Goal: Task Accomplishment & Management: Use online tool/utility

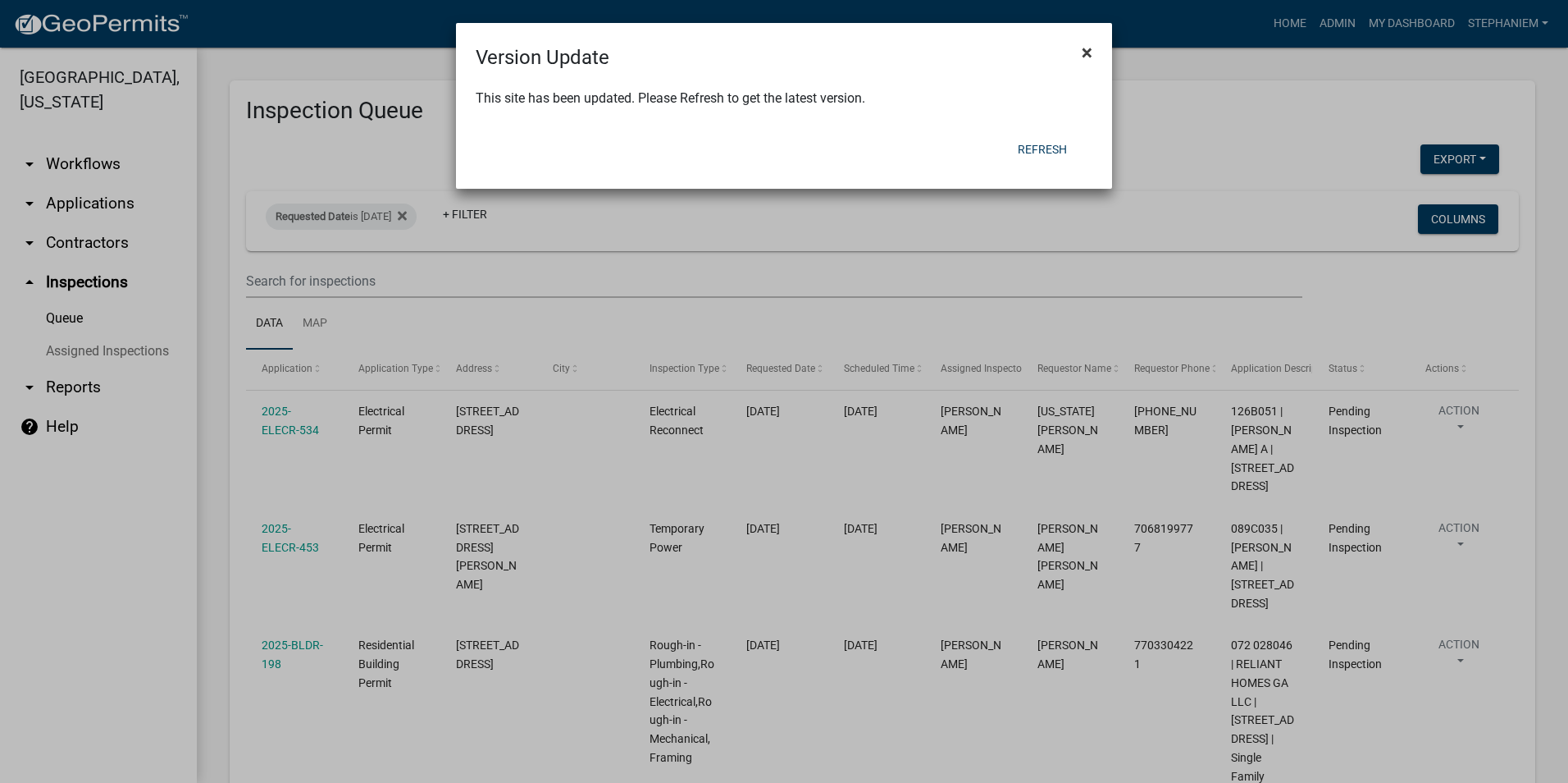
click at [1090, 51] on span "×" at bounding box center [1086, 52] width 10 height 23
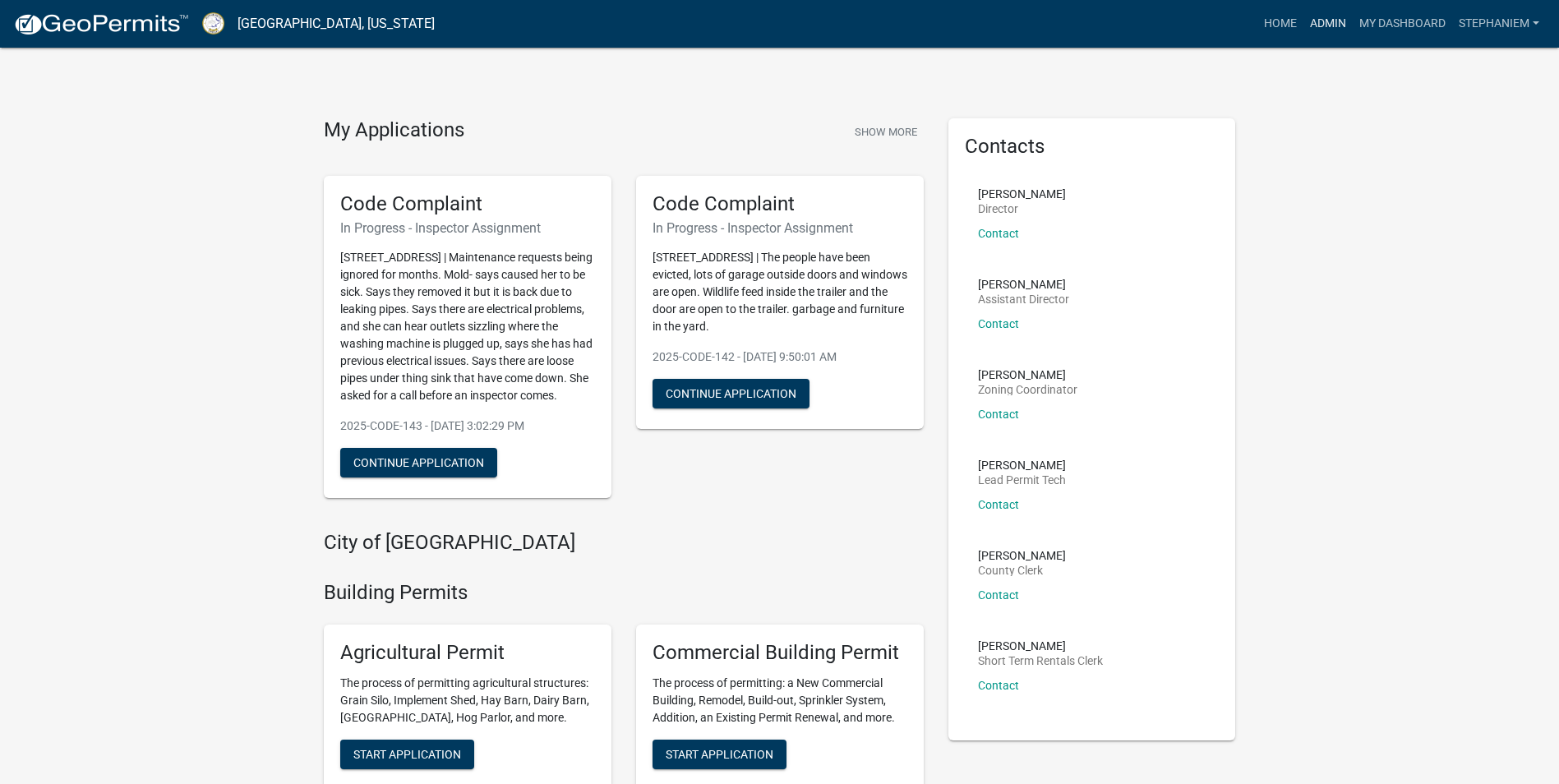
click at [1325, 16] on link "Admin" at bounding box center [1329, 24] width 49 height 31
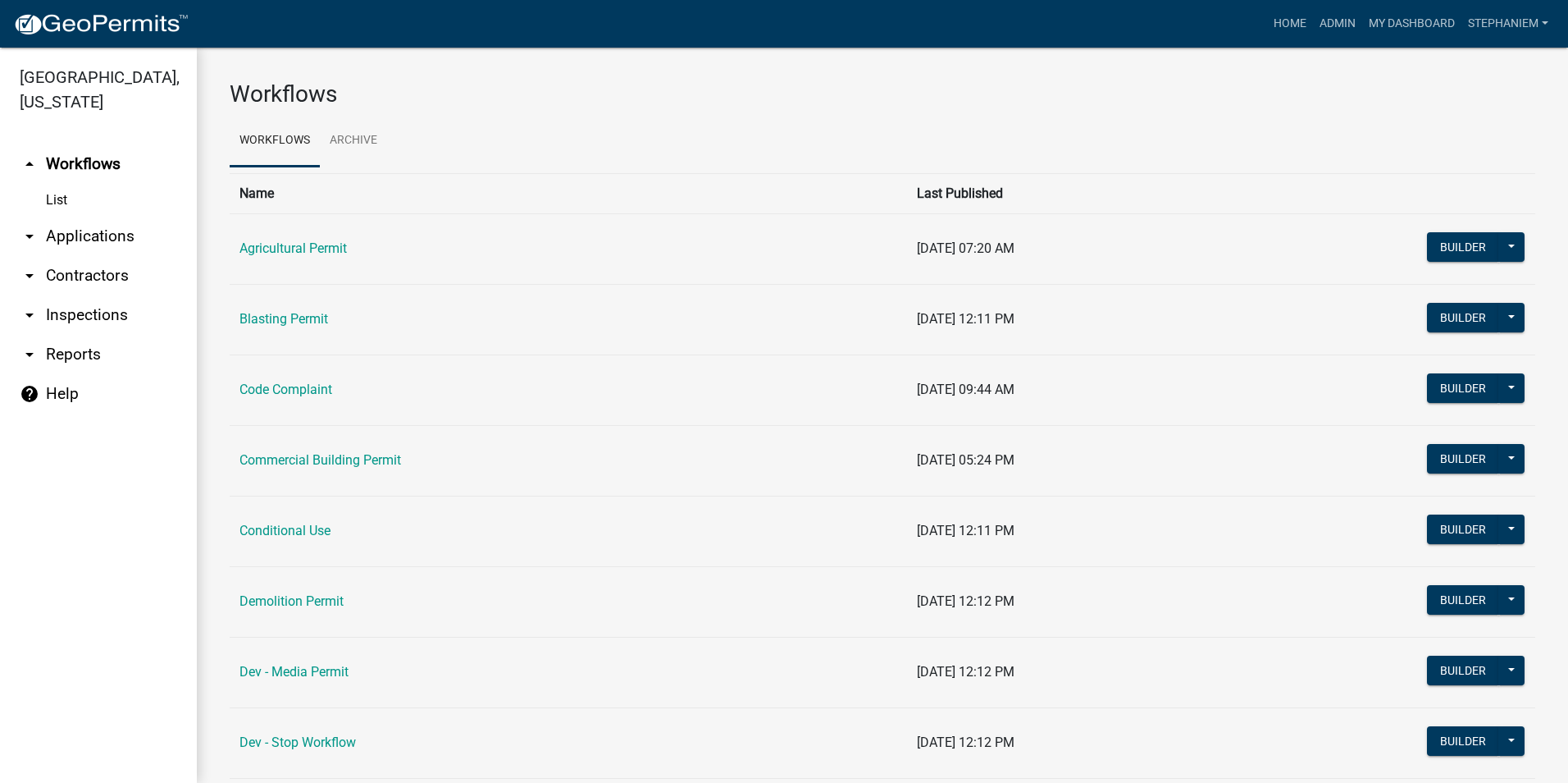
click at [111, 237] on link "arrow_drop_down Applications" at bounding box center [98, 237] width 197 height 40
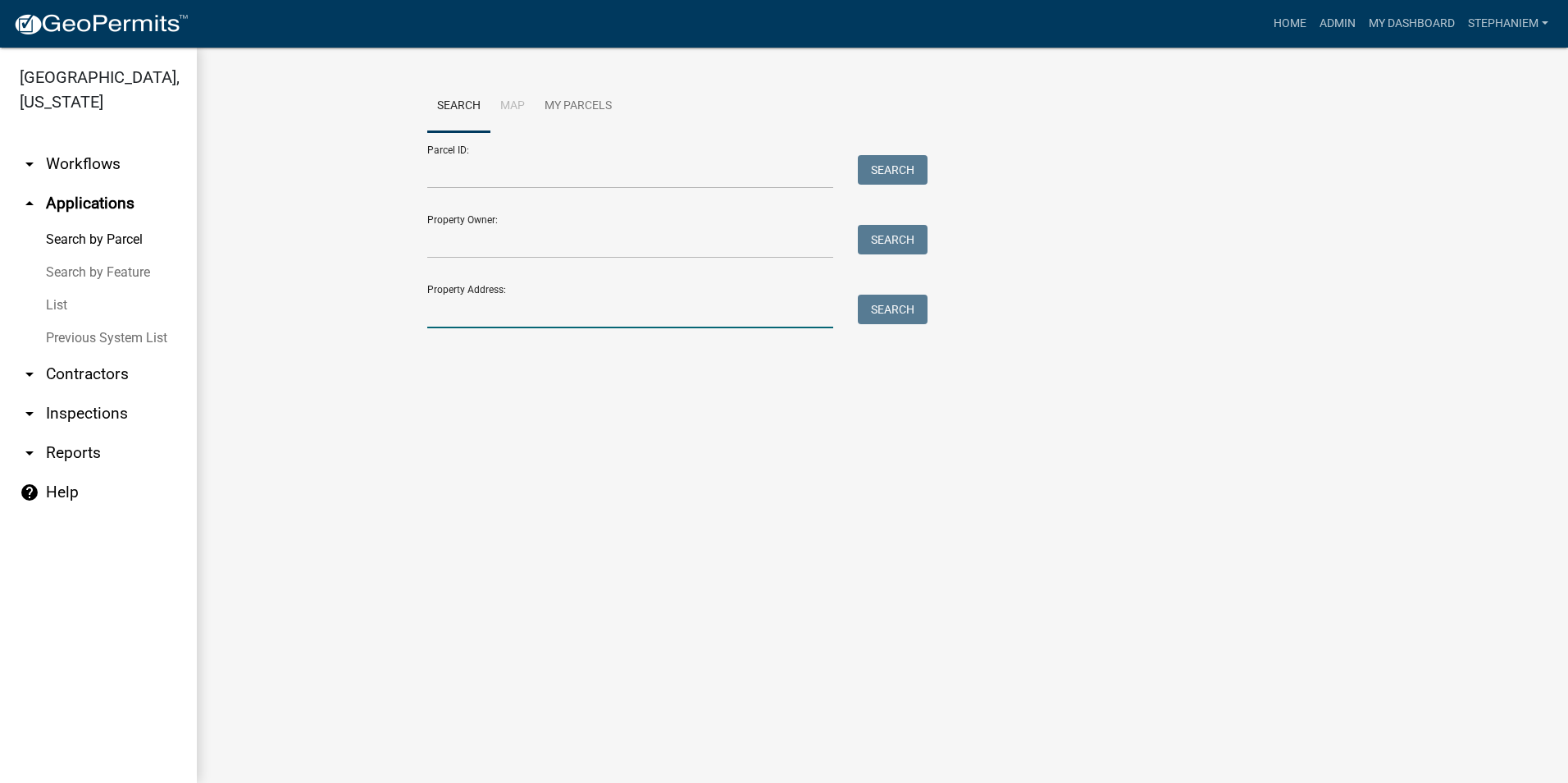
click at [679, 301] on input "Property Address:" at bounding box center [630, 311] width 406 height 34
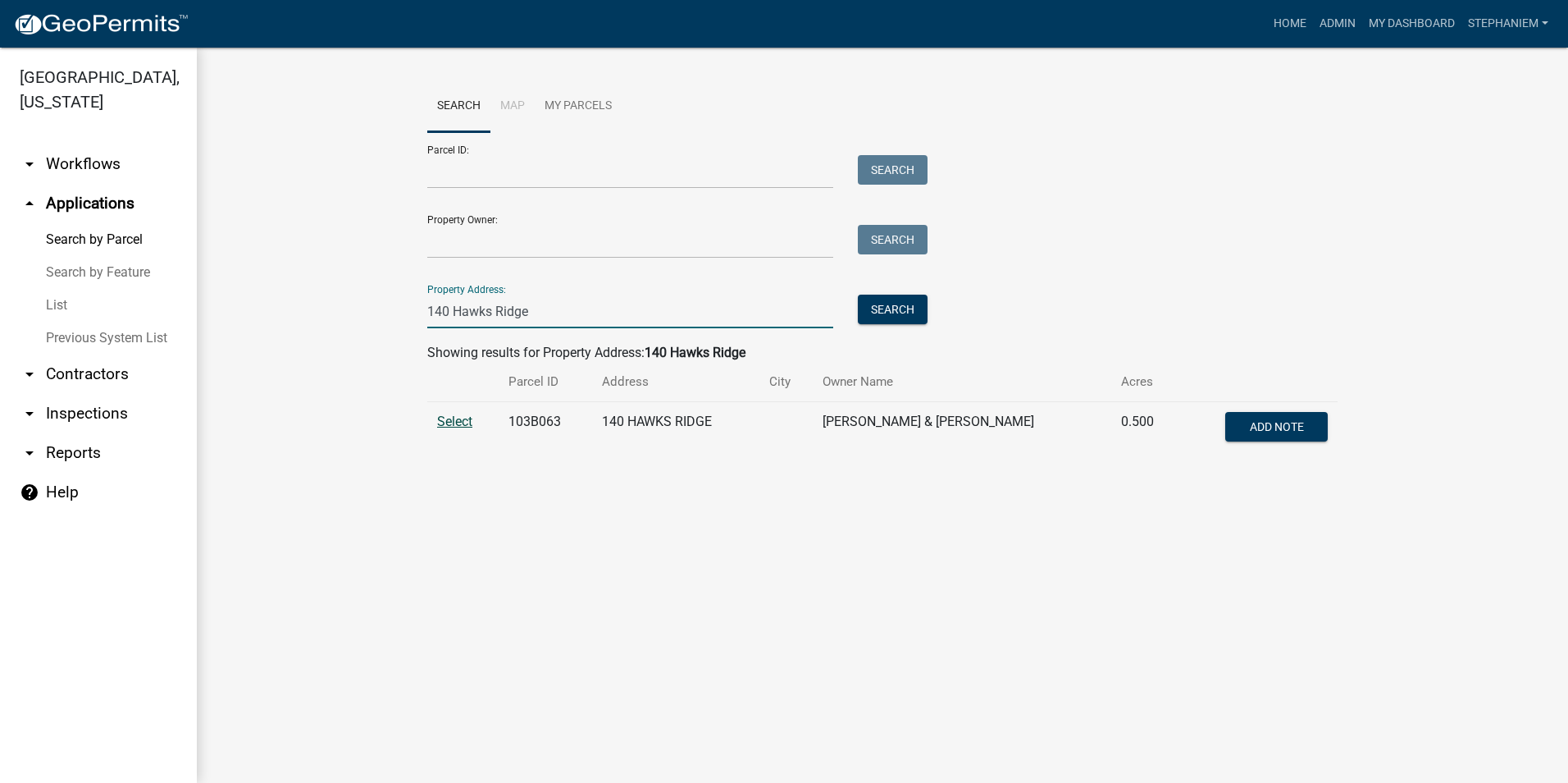
type input "140 Hawks Ridge"
click at [465, 425] on span "Select" at bounding box center [454, 421] width 35 height 15
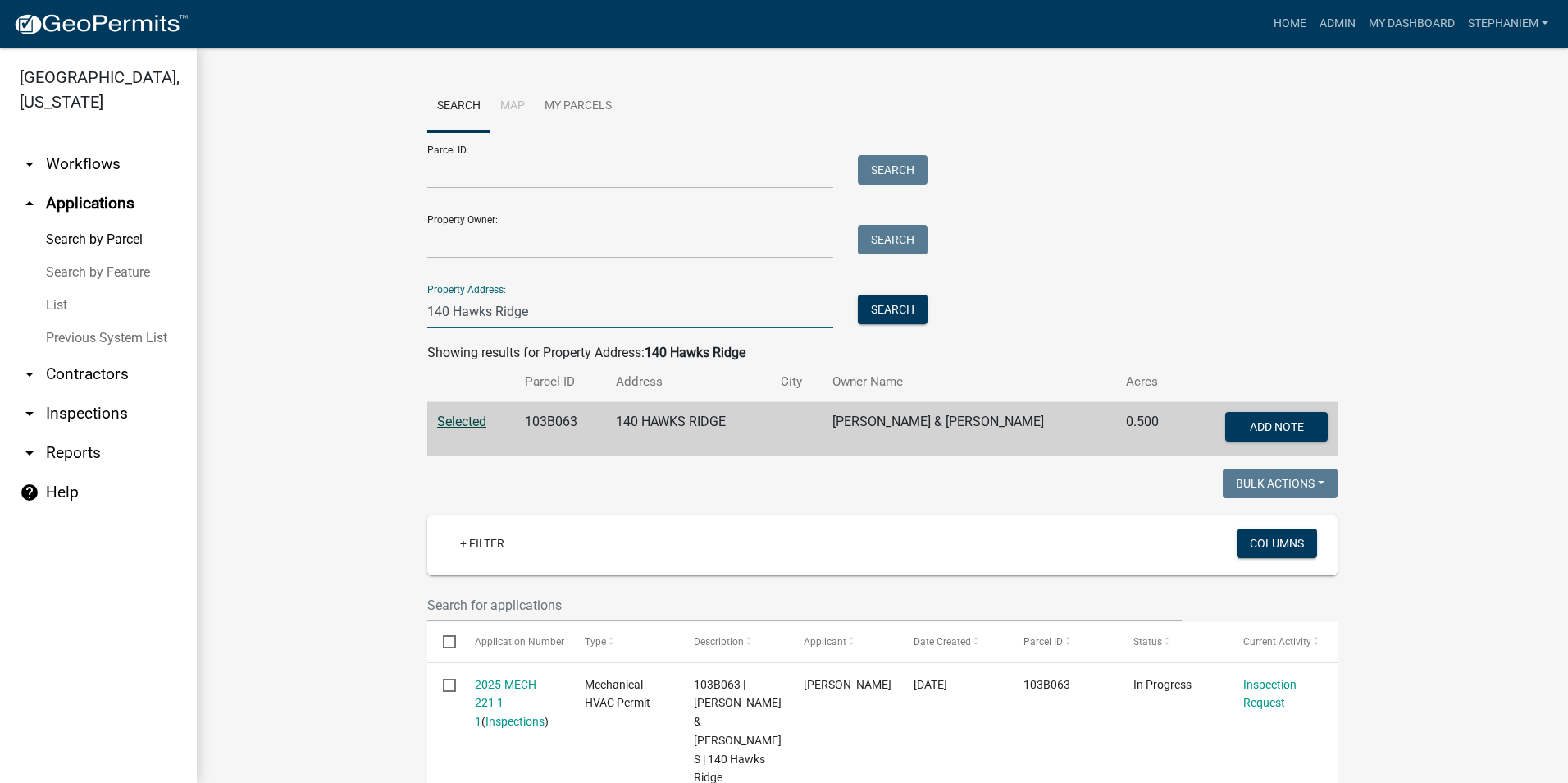
drag, startPoint x: 537, startPoint y: 305, endPoint x: 305, endPoint y: 311, distance: 232.1
